Goal: Use online tool/utility: Utilize a website feature to perform a specific function

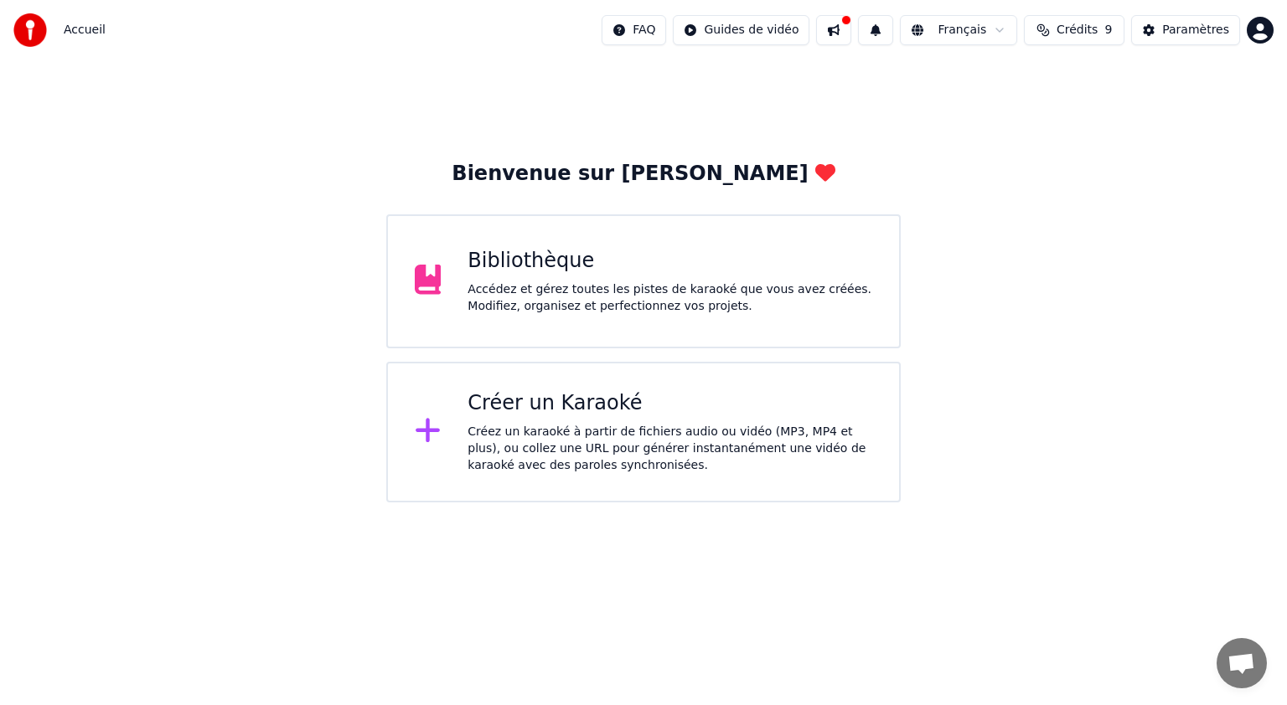
click at [552, 278] on div "Bibliothèque Accédez et gérez toutes les pistes de karaoké que vous avez créées…" at bounding box center [669, 281] width 405 height 67
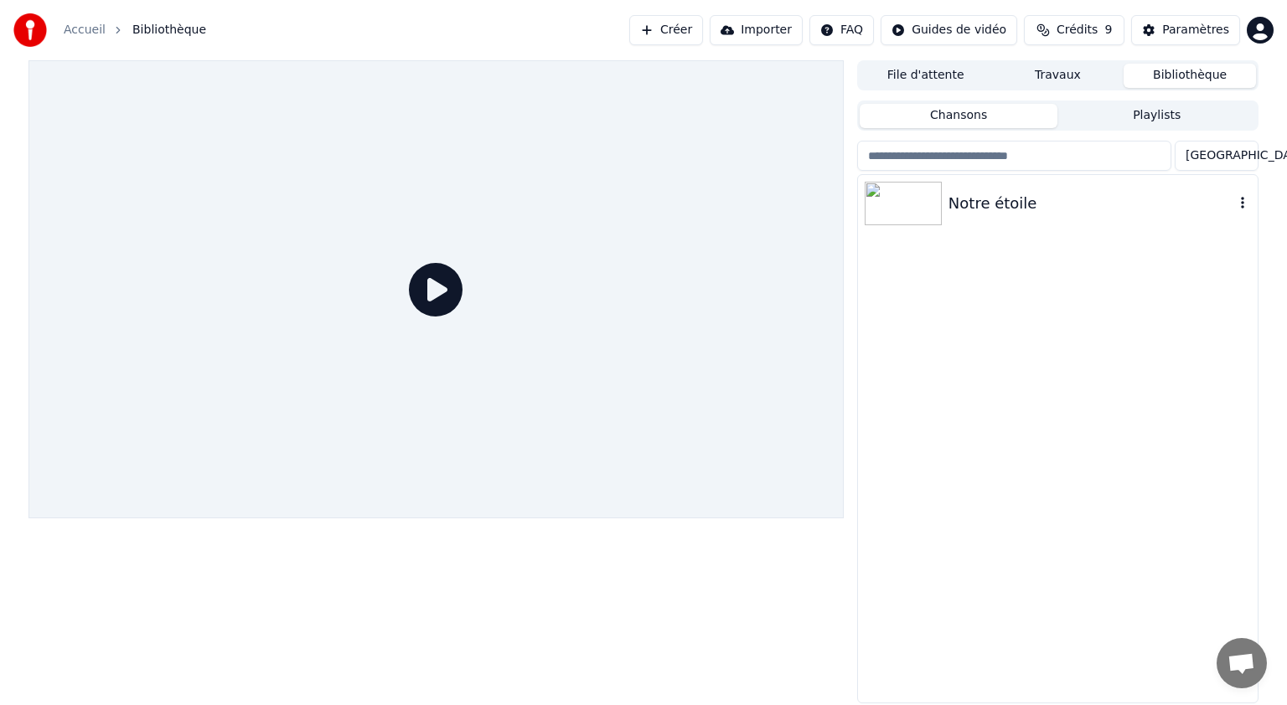
click at [891, 199] on img at bounding box center [902, 204] width 77 height 44
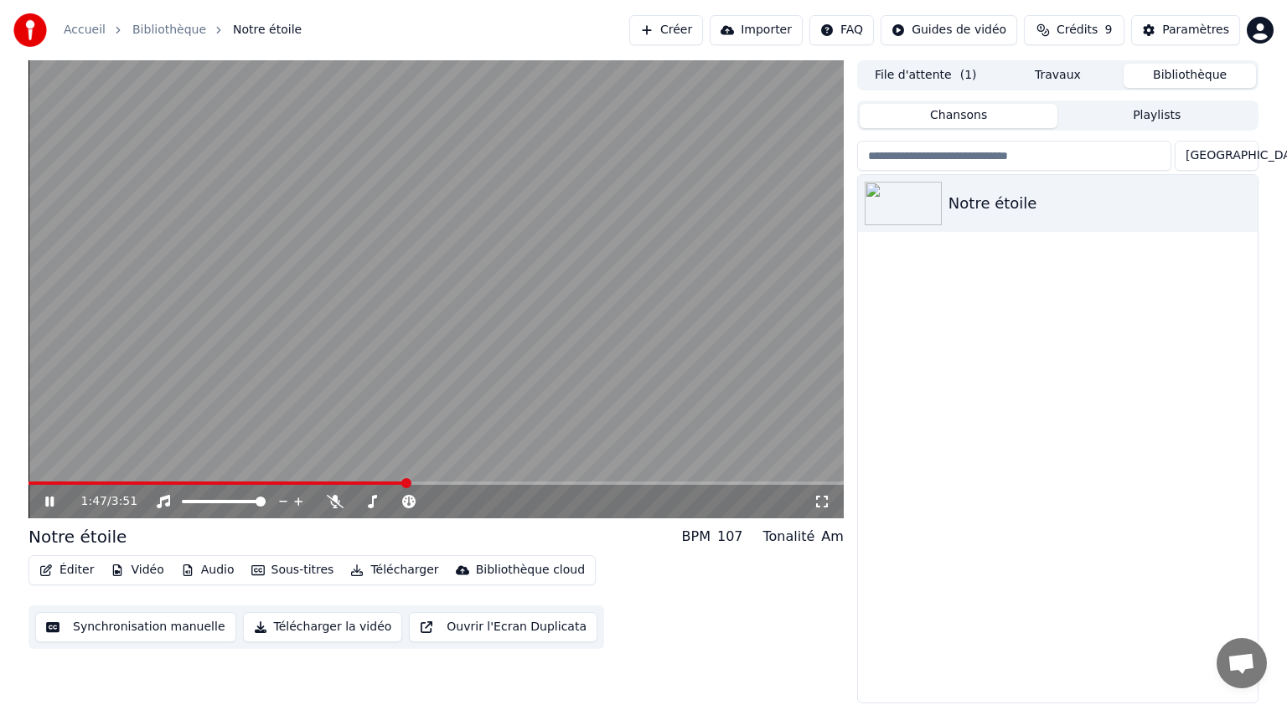
click at [571, 376] on video at bounding box center [435, 289] width 815 height 458
click at [137, 629] on button "Synchronisation manuelle" at bounding box center [135, 627] width 201 height 30
